Goal: Information Seeking & Learning: Check status

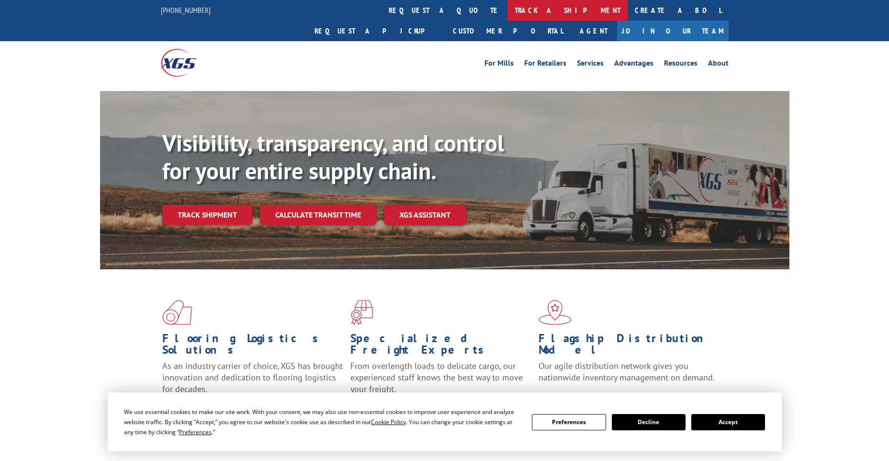
click at [508, 11] on link "track a shipment" at bounding box center [568, 10] width 120 height 21
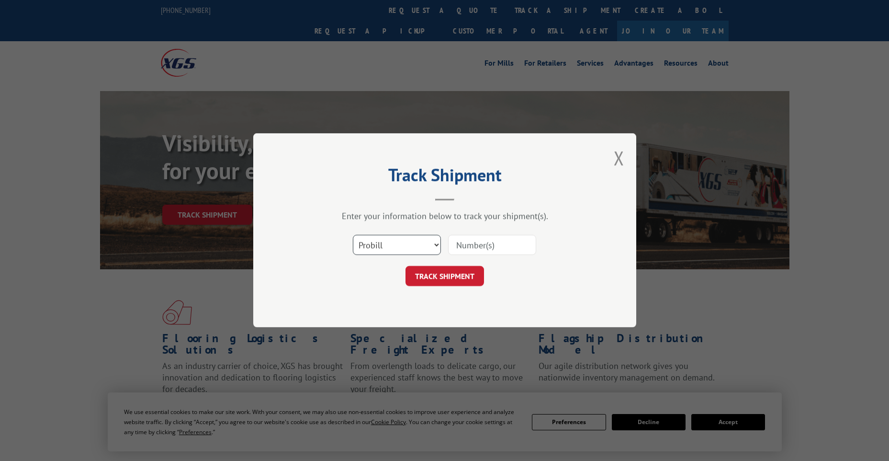
click at [404, 244] on select "Select category... Probill BOL PO" at bounding box center [397, 245] width 88 height 20
select select "po"
click at [353, 235] on select "Select category... Probill BOL PO" at bounding box center [397, 245] width 88 height 20
paste input "98513735"
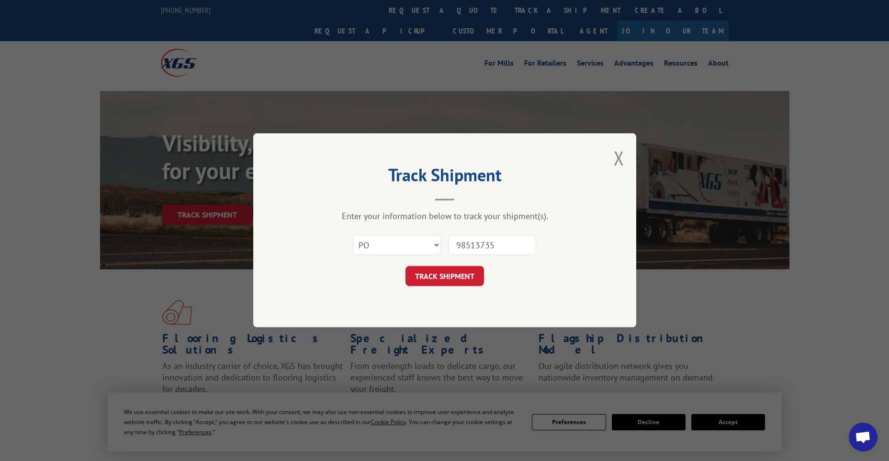
click at [473, 244] on input "98513735" at bounding box center [492, 245] width 88 height 20
type input "98513735"
click button "TRACK SHIPMENT" at bounding box center [445, 276] width 79 height 20
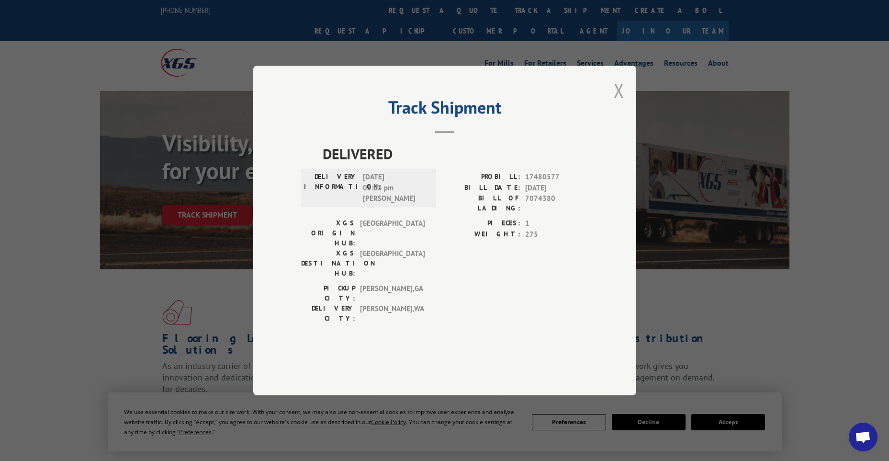
click at [618, 103] on button "Close modal" at bounding box center [619, 90] width 11 height 25
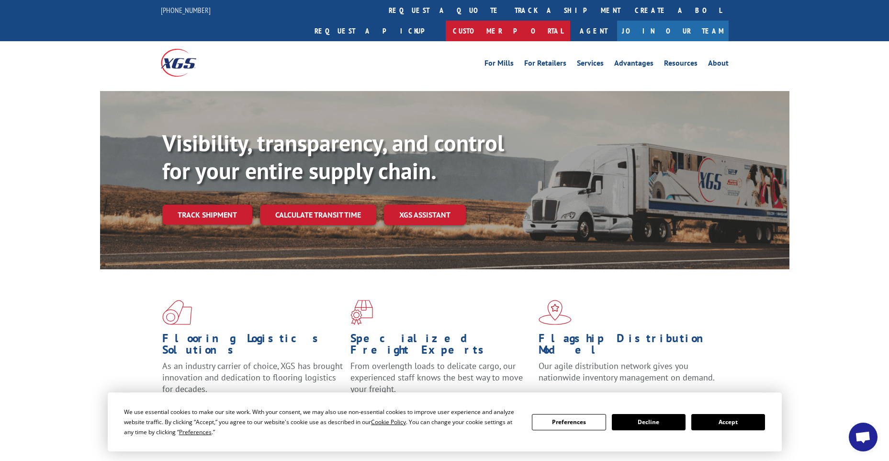
click at [570, 21] on link "Customer Portal" at bounding box center [508, 31] width 125 height 21
